Goal: Transaction & Acquisition: Purchase product/service

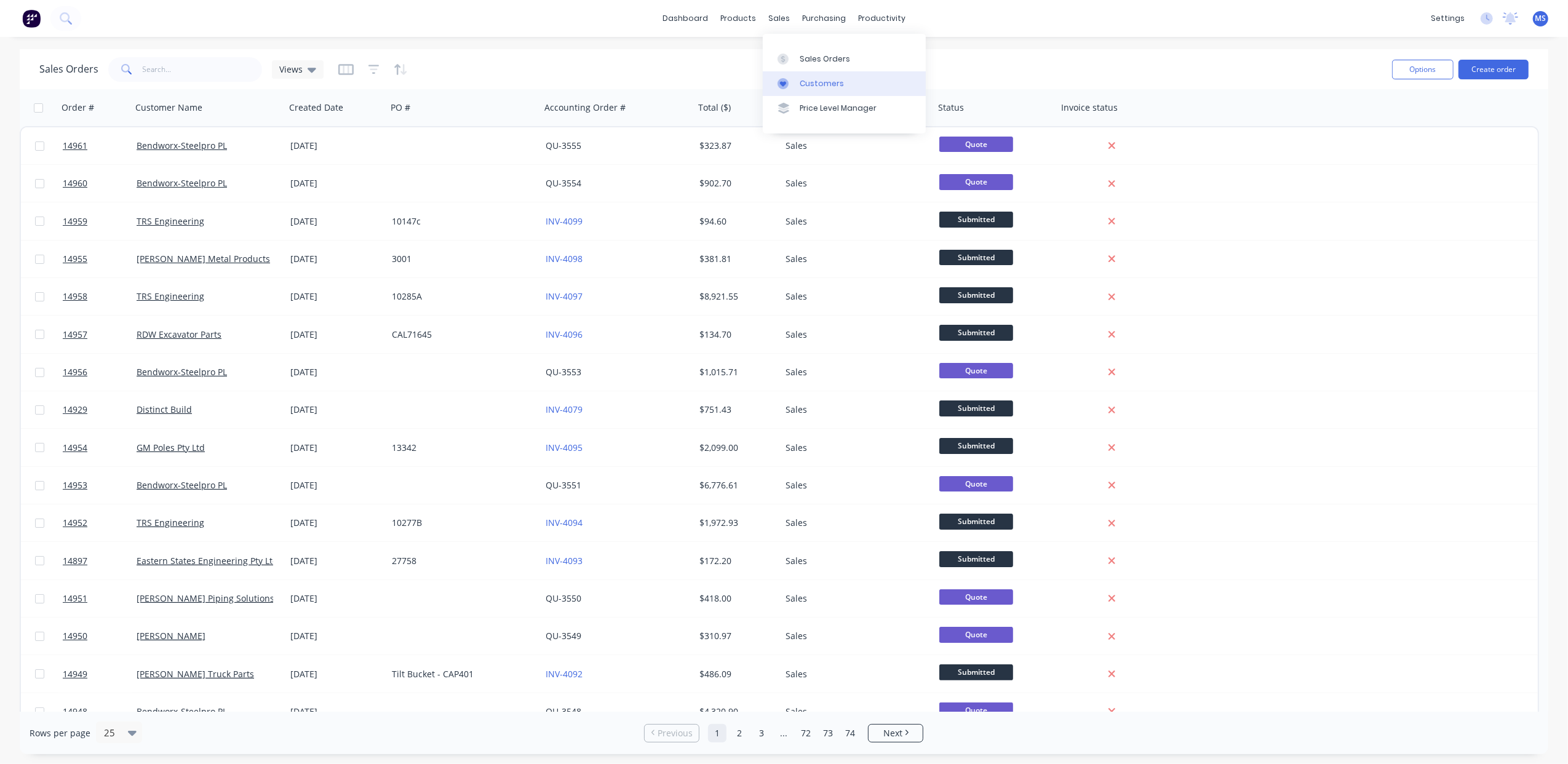
click at [804, 87] on div "Customers" at bounding box center [821, 83] width 44 height 11
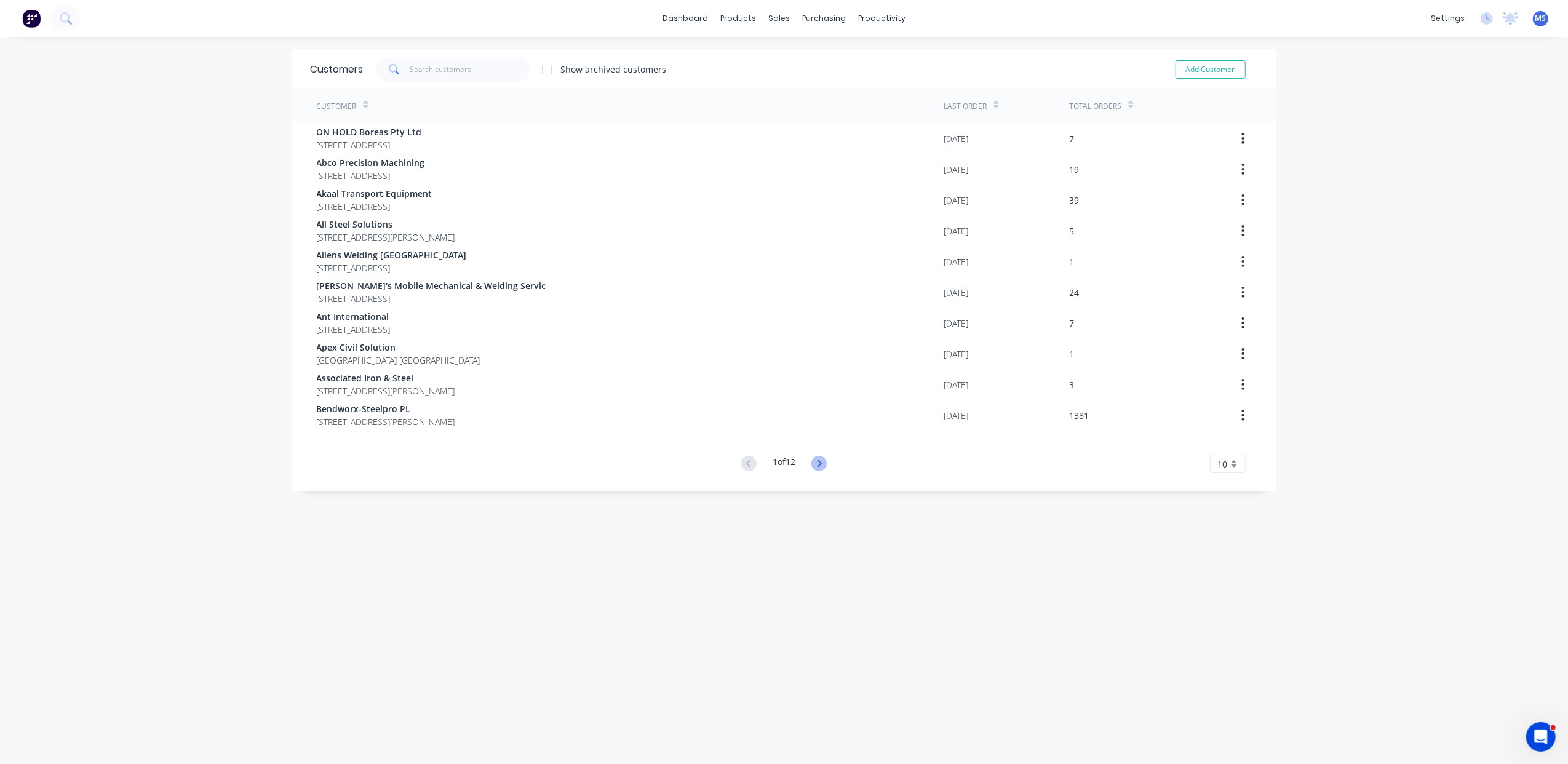
click at [816, 463] on icon at bounding box center [819, 463] width 16 height 16
click at [741, 461] on icon at bounding box center [749, 463] width 16 height 16
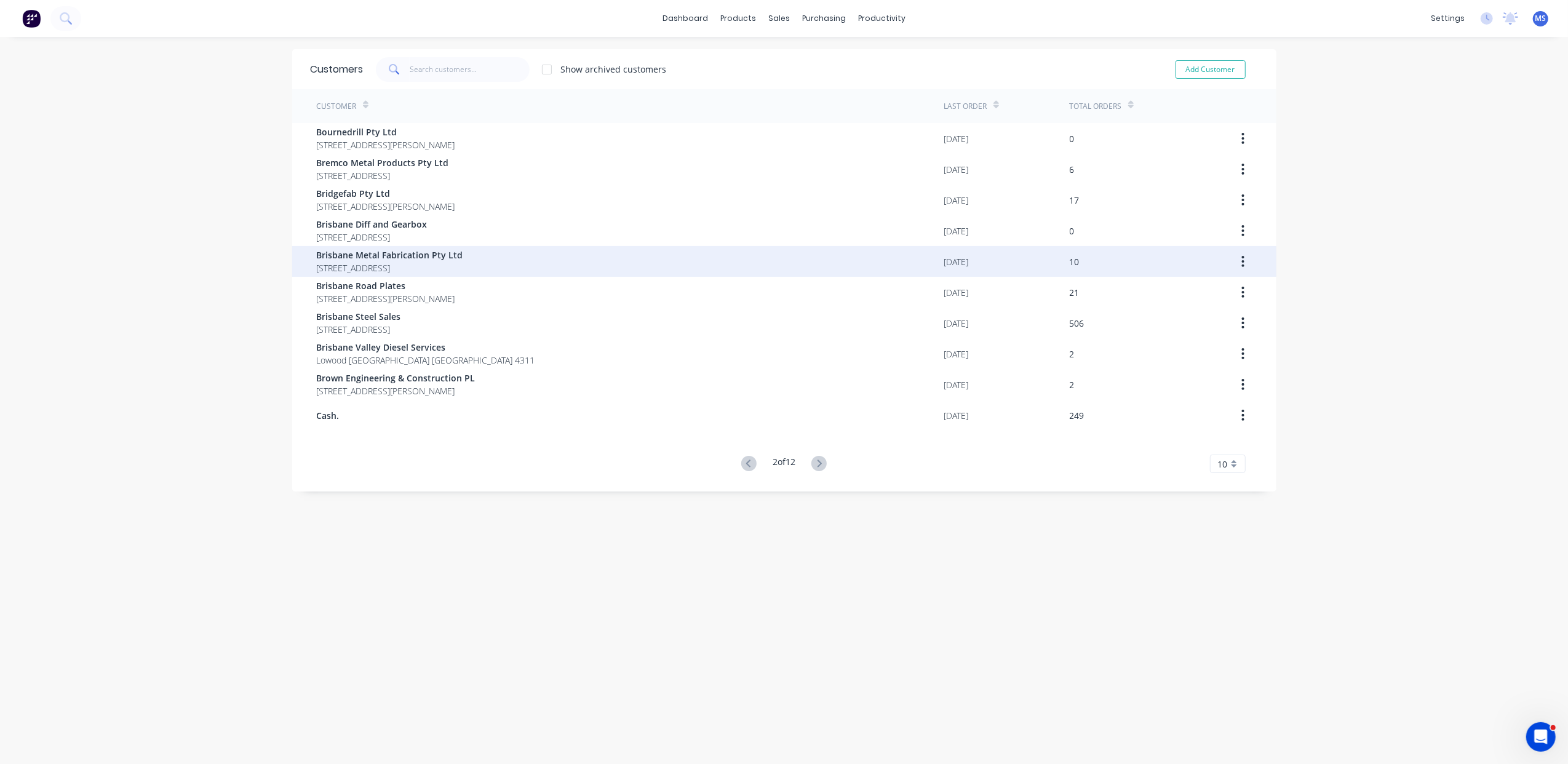
click at [621, 268] on div "Brisbane Metal Fabrication Pty Ltd PO Box 234 Archerfield Queensland Australia …" at bounding box center [630, 261] width 627 height 31
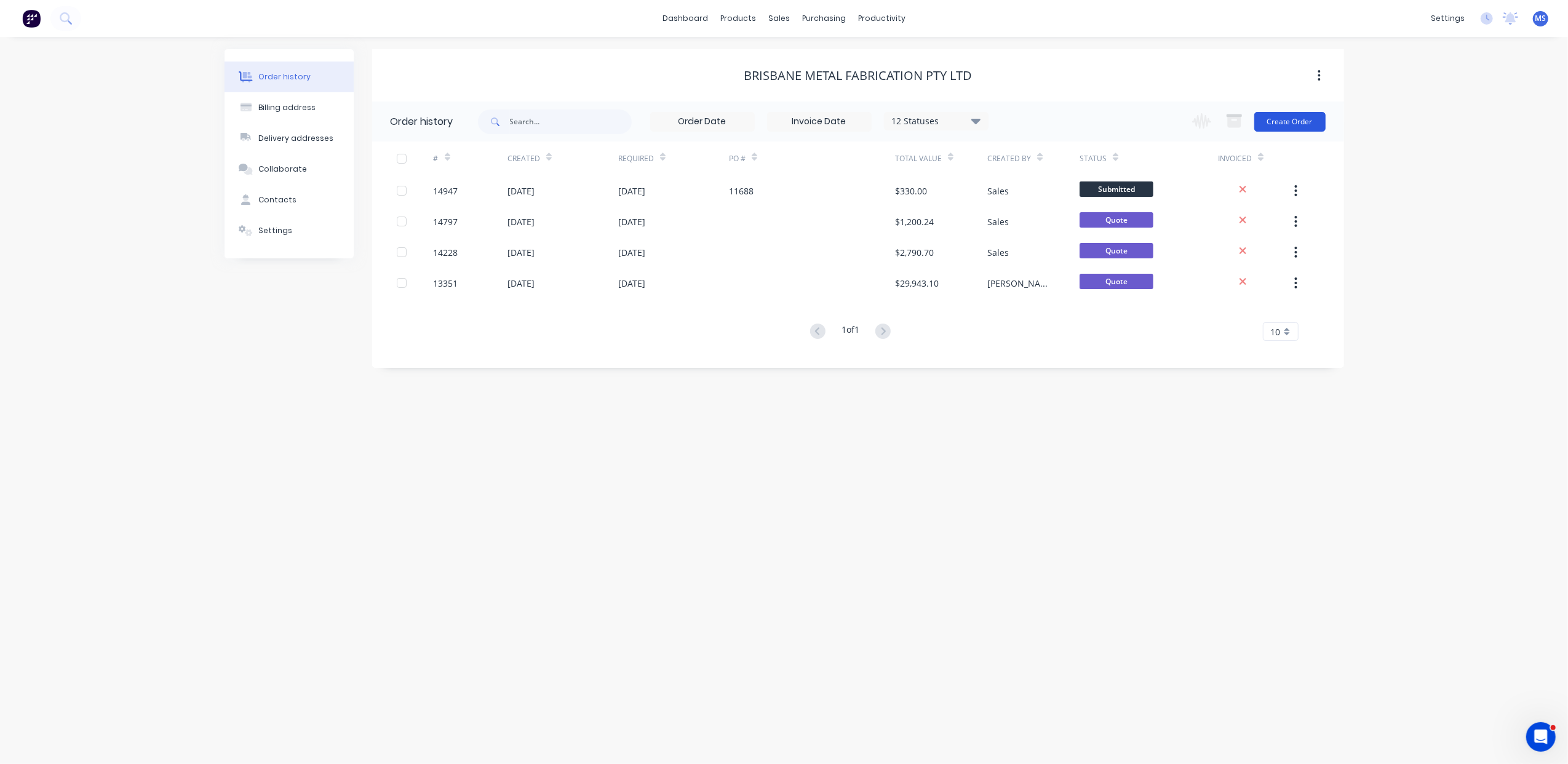
click at [1290, 116] on button "Create Order" at bounding box center [1290, 121] width 71 height 20
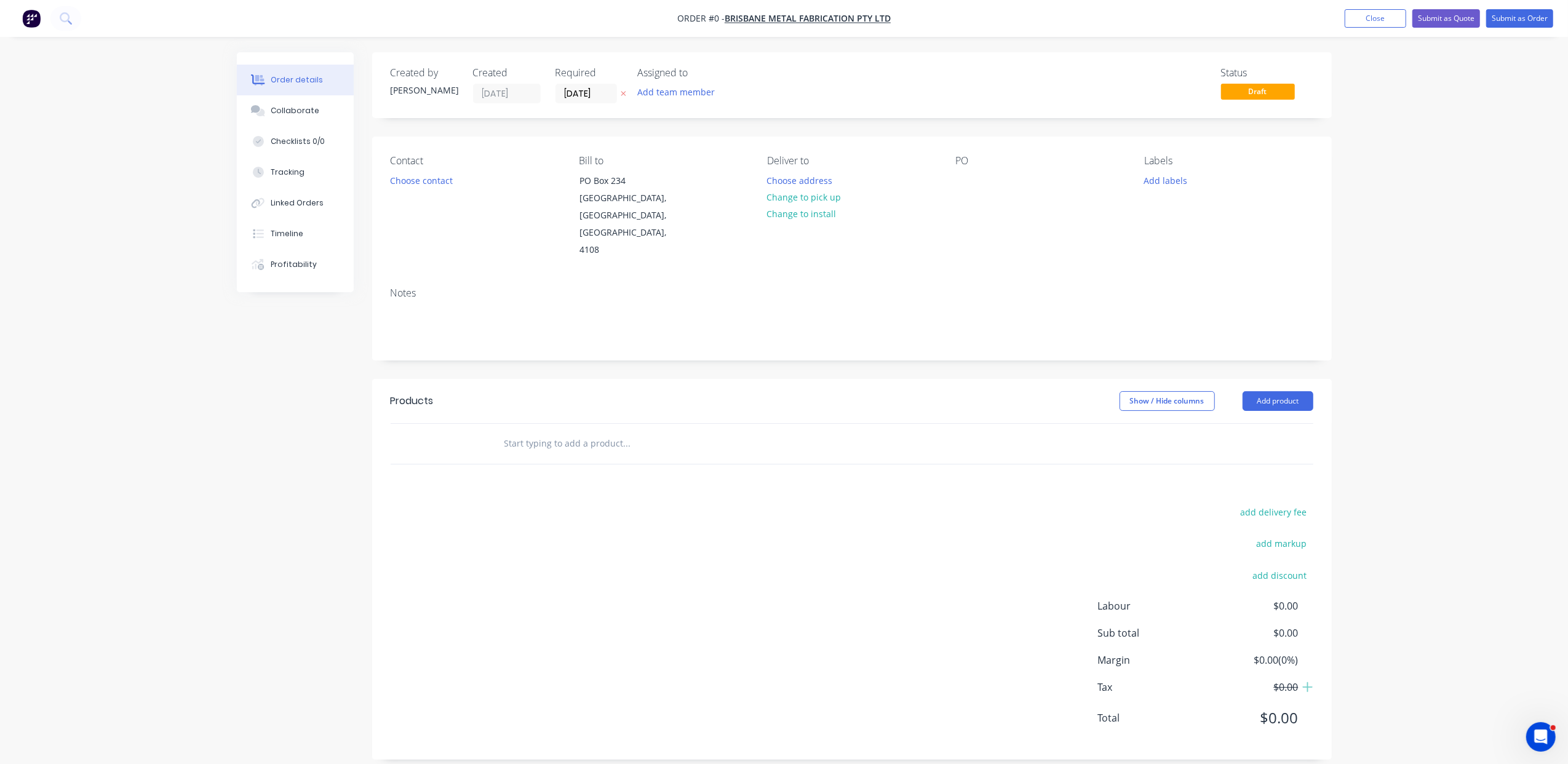
click at [555, 431] on input "text" at bounding box center [627, 443] width 246 height 24
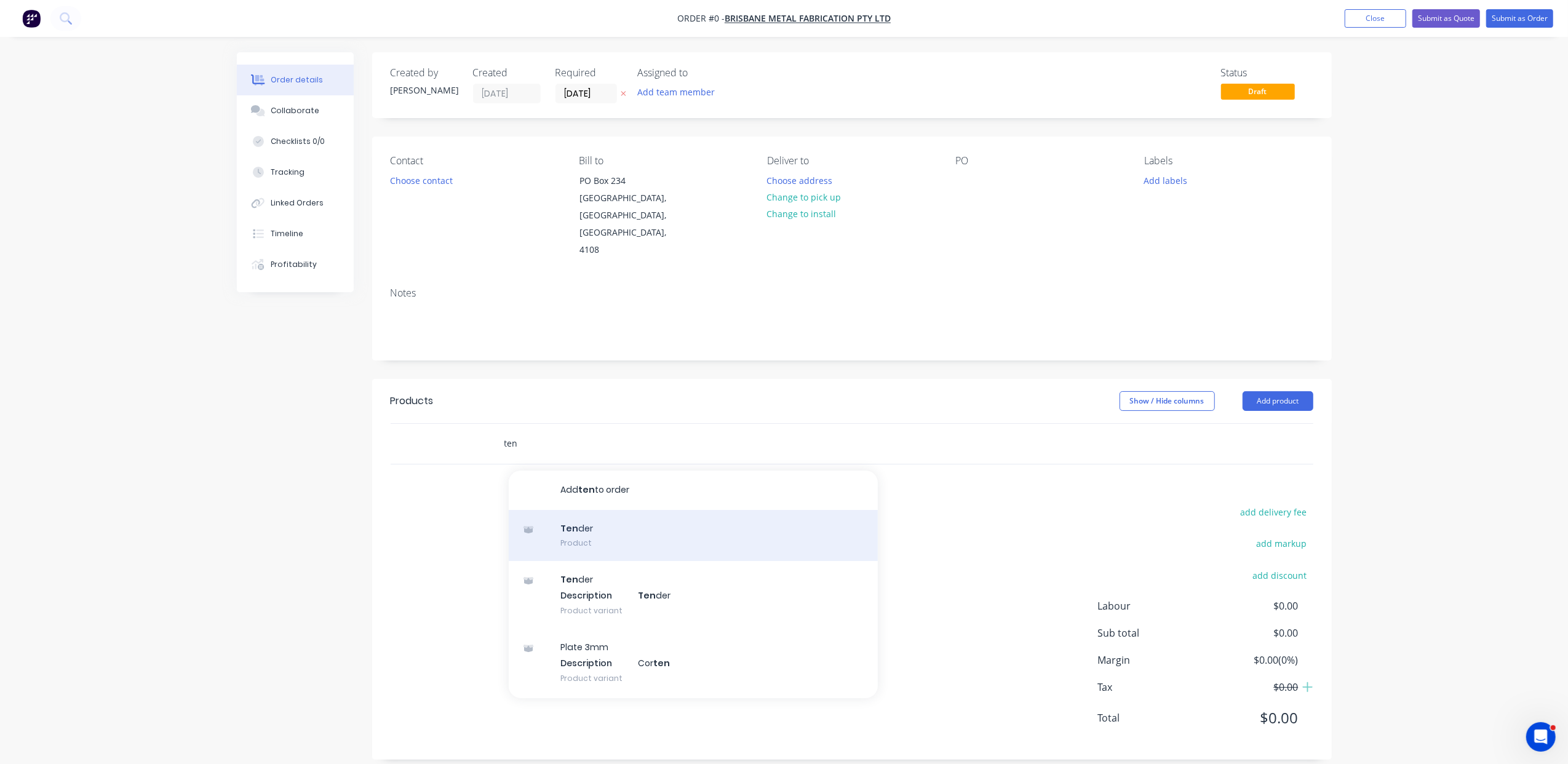
type input "ten"
click at [579, 510] on div "Ten der Product" at bounding box center [693, 536] width 369 height 52
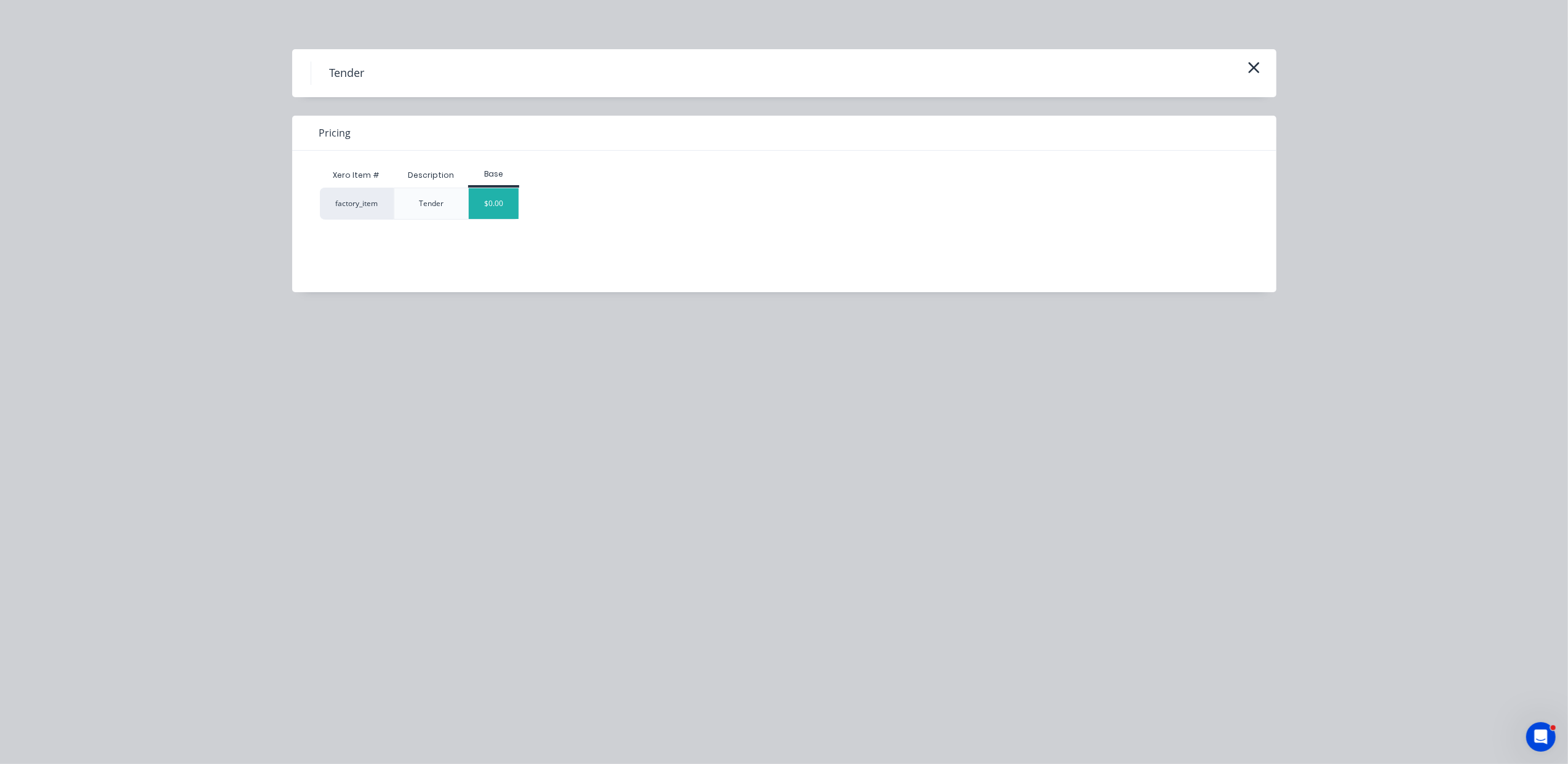
click at [493, 212] on div "$0.00" at bounding box center [493, 203] width 50 height 31
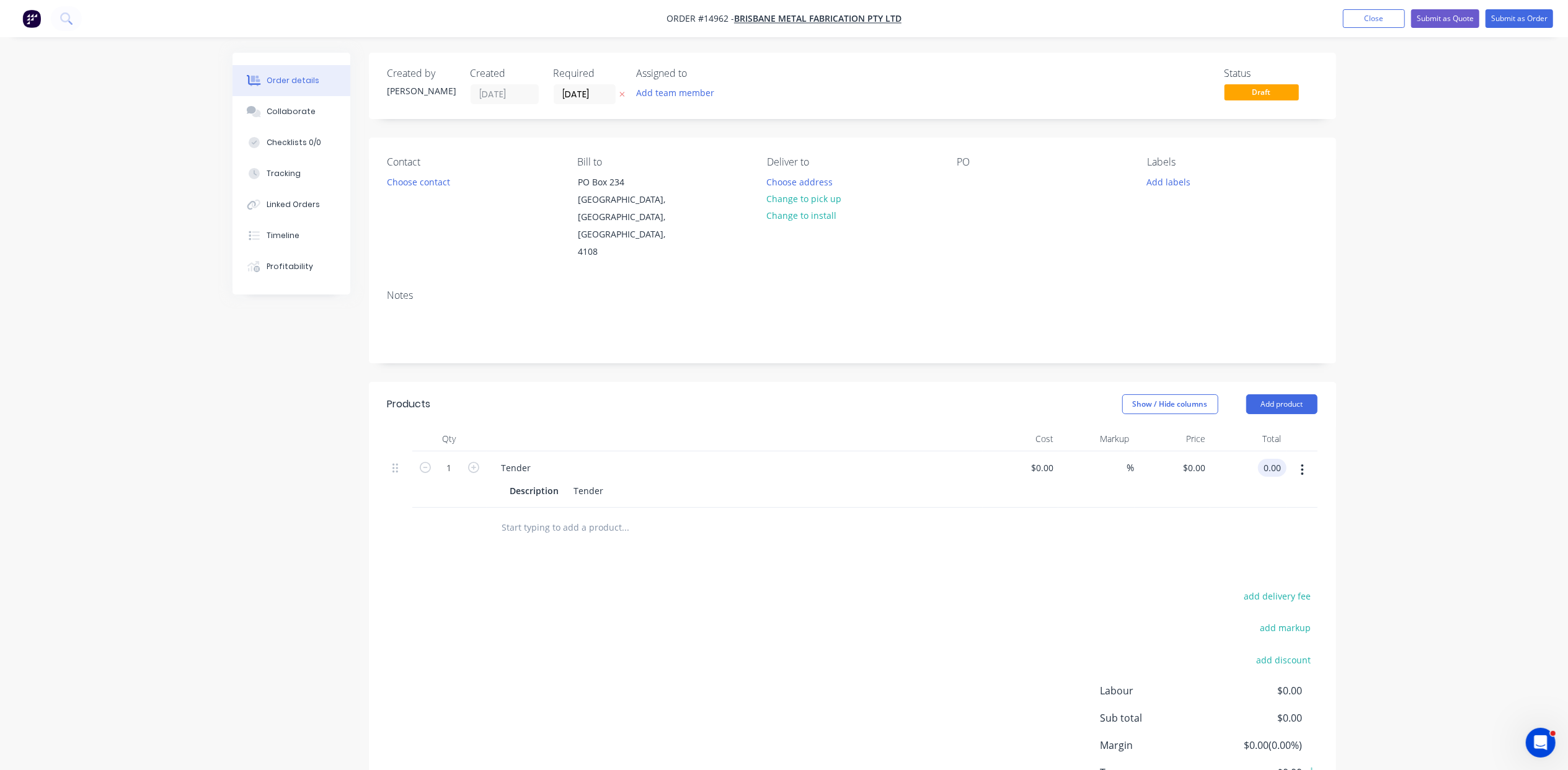
click at [1280, 458] on input "0.00" at bounding box center [1275, 467] width 23 height 18
type input "788"
type input "$788.00"
click at [1434, 16] on button "Submit as Quote" at bounding box center [1446, 18] width 68 height 18
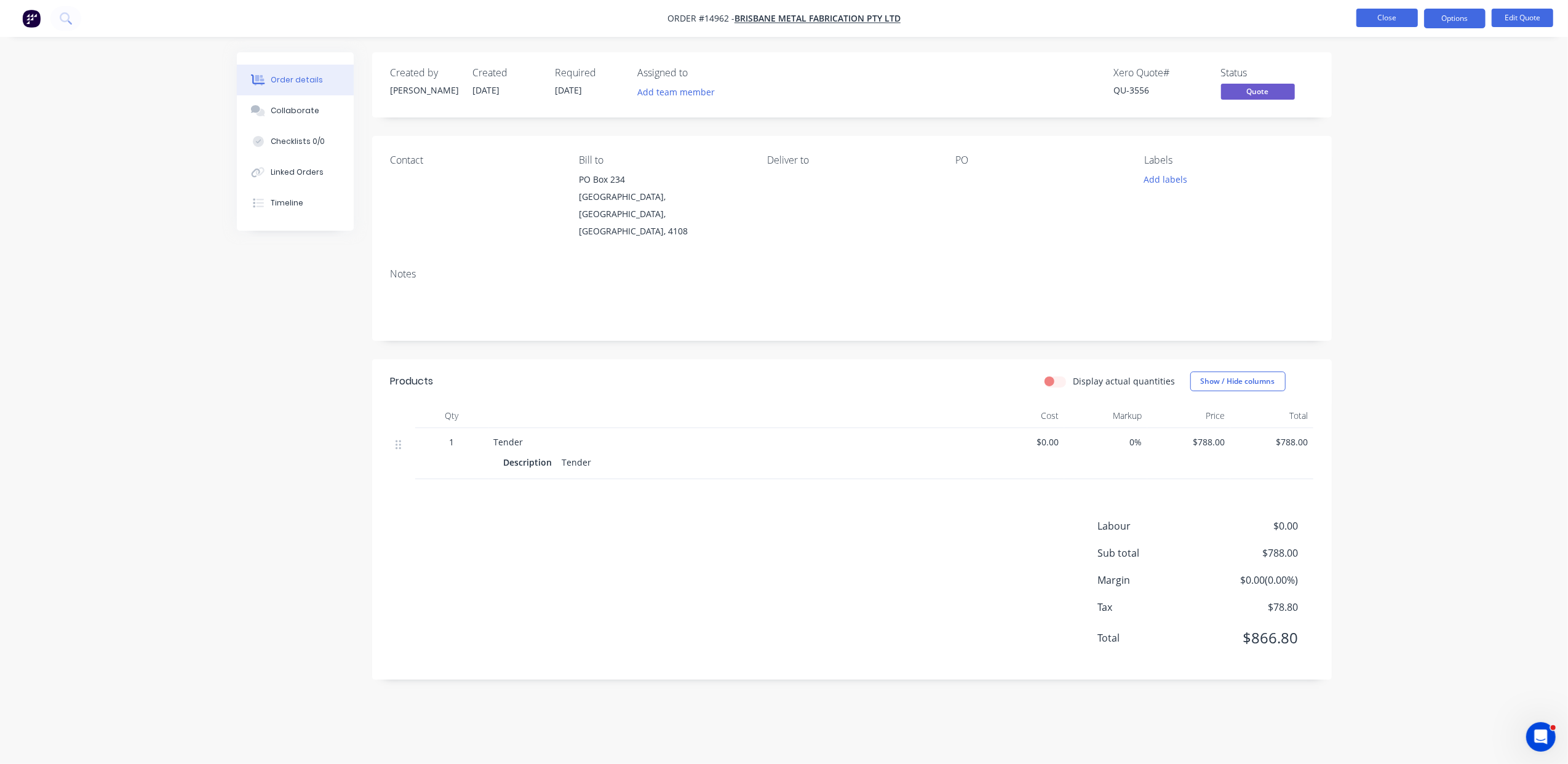
click at [1398, 20] on button "Close" at bounding box center [1387, 18] width 62 height 18
